Goal: Information Seeking & Learning: Understand process/instructions

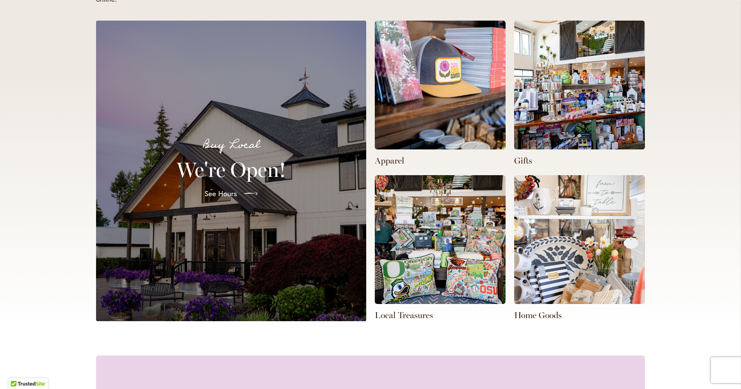
click at [470, 120] on img at bounding box center [440, 85] width 131 height 129
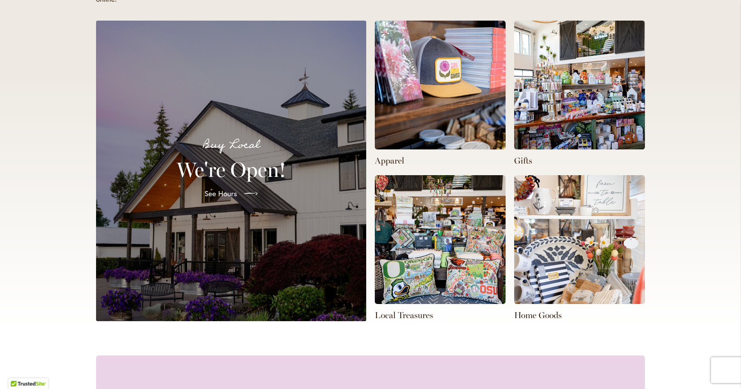
click at [470, 120] on img at bounding box center [440, 85] width 131 height 129
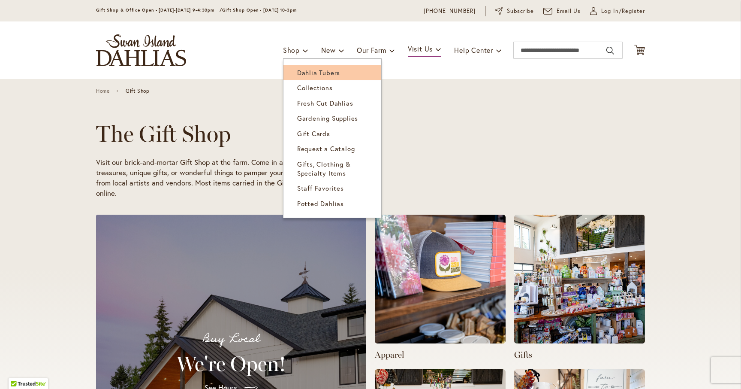
click at [307, 77] on span "Dahlia Tubers" at bounding box center [318, 72] width 43 height 9
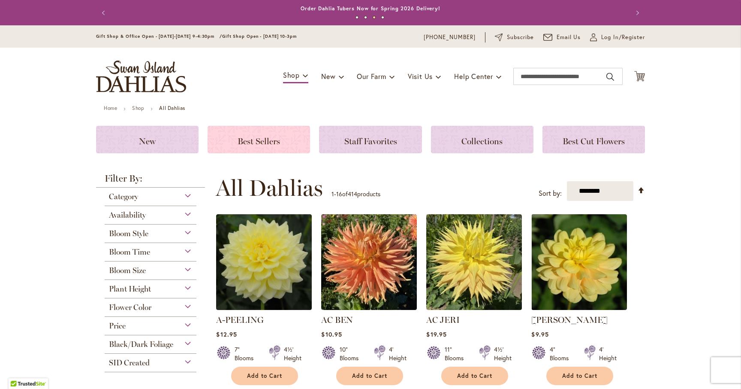
click at [268, 146] on span "Best Sellers" at bounding box center [259, 141] width 42 height 10
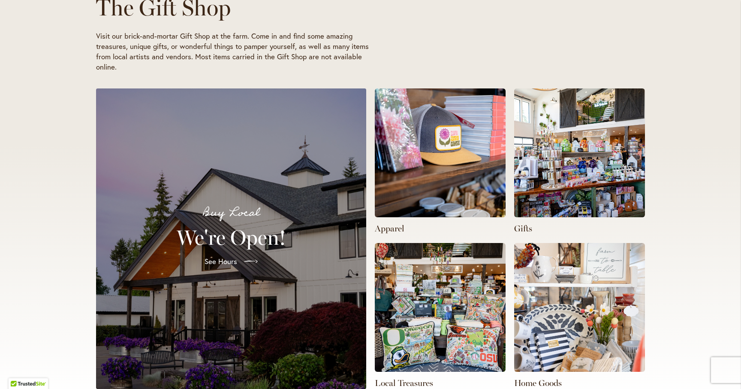
scroll to position [154, 0]
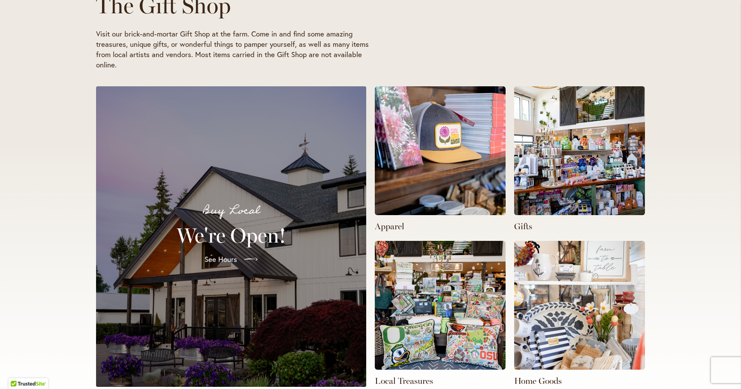
click at [456, 133] on img at bounding box center [440, 150] width 131 height 129
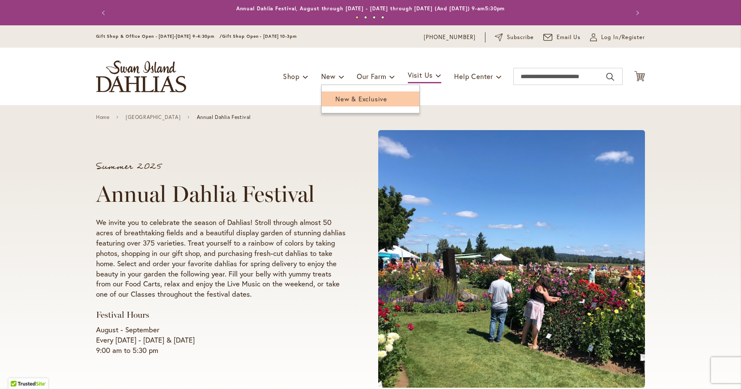
click at [335, 101] on span "New & Exclusive" at bounding box center [361, 98] width 52 height 9
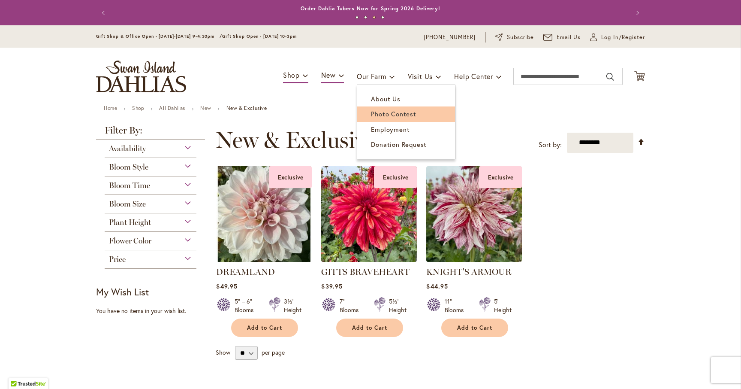
click at [389, 118] on span "Photo Contest" at bounding box center [393, 113] width 45 height 9
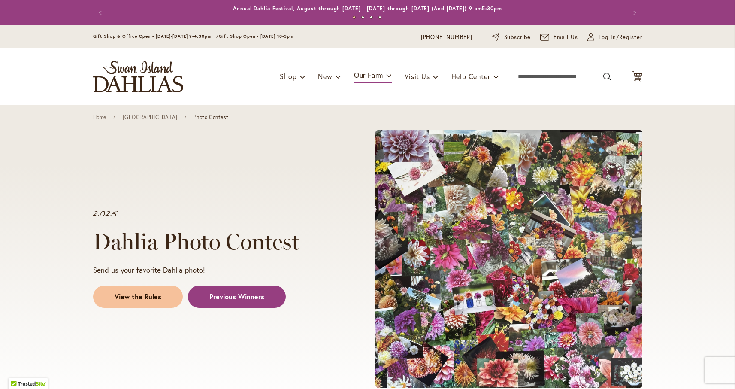
click at [143, 296] on span "View the Rules" at bounding box center [138, 297] width 47 height 10
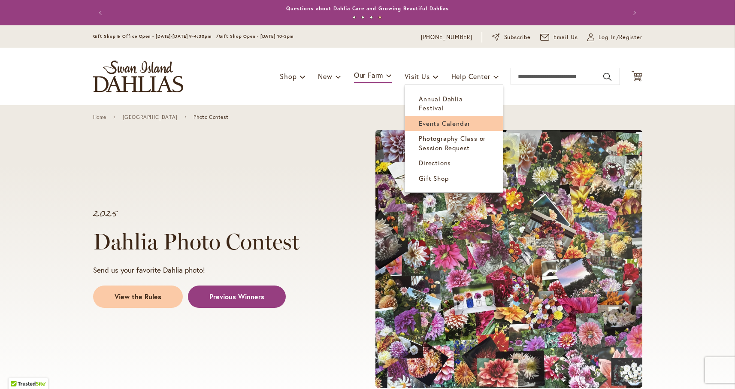
click at [447, 116] on link "Events Calendar" at bounding box center [454, 123] width 98 height 15
